Goal: Information Seeking & Learning: Find specific fact

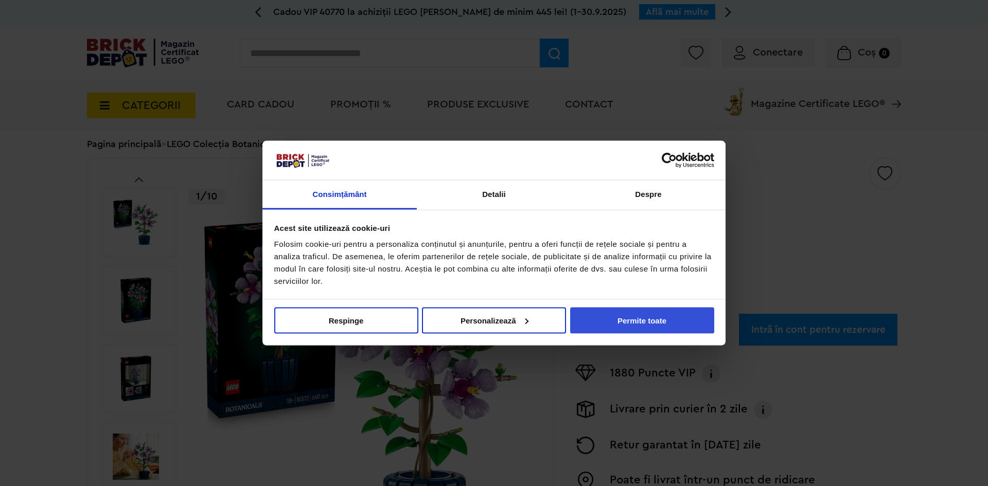
click at [635, 324] on button "Permite toate" at bounding box center [642, 320] width 144 height 26
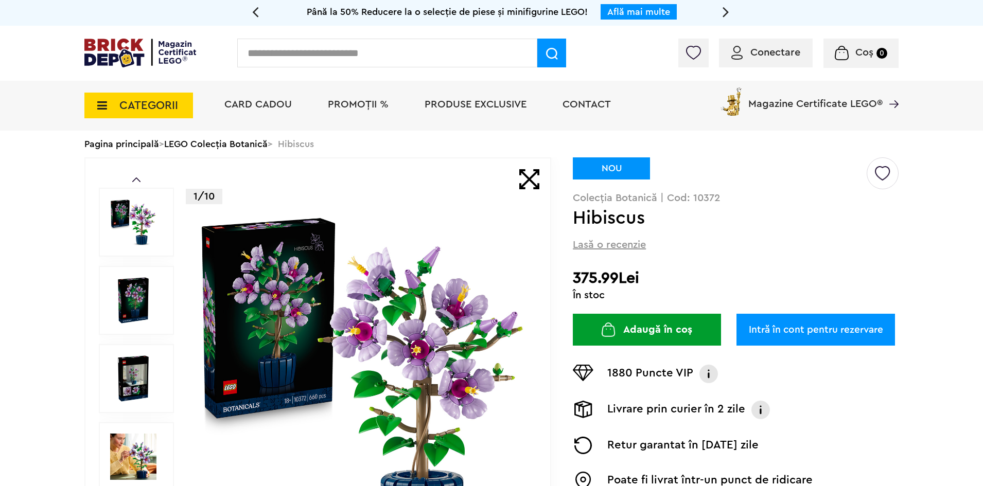
click at [248, 149] on link "LEGO Colecția Botanică" at bounding box center [215, 143] width 103 height 9
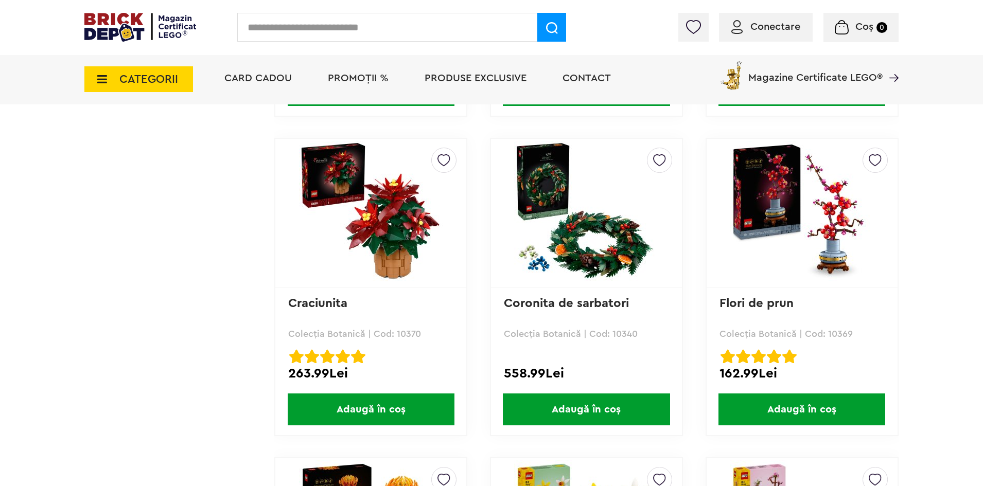
scroll to position [1158, 0]
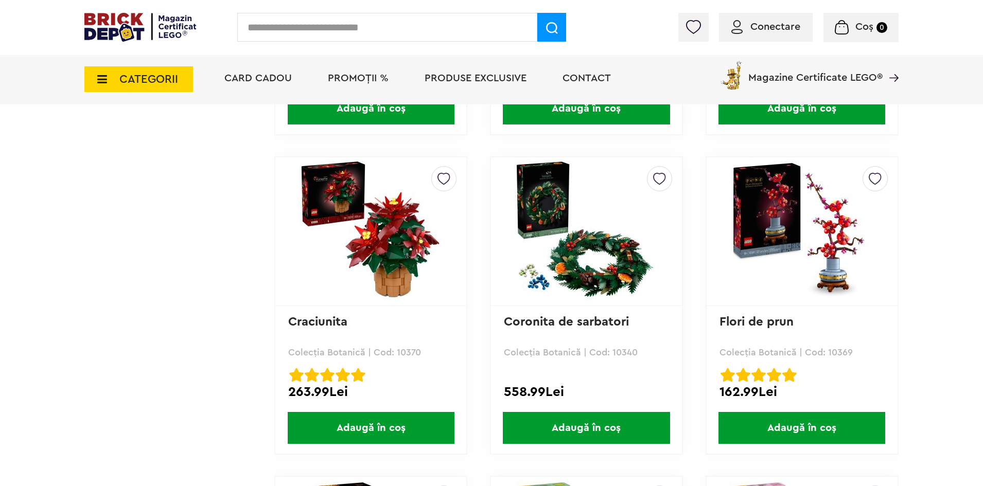
drag, startPoint x: 423, startPoint y: 354, endPoint x: 397, endPoint y: 354, distance: 26.3
click at [397, 354] on p "Colecția Botanică | Cod: 10370" at bounding box center [370, 352] width 165 height 9
copy p "10370"
